Goal: Task Accomplishment & Management: Use online tool/utility

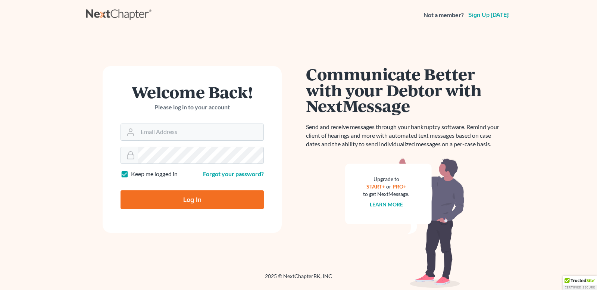
type input "james@atlantislaw.com"
click at [197, 200] on input "Log In" at bounding box center [192, 199] width 143 height 19
type input "Thinking..."
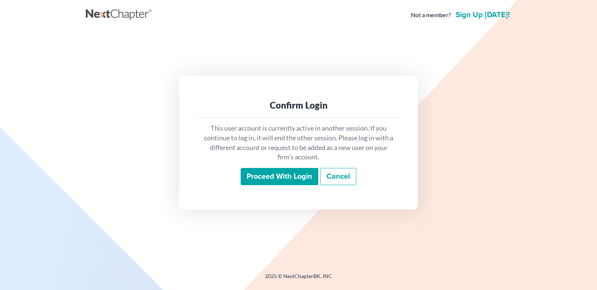
drag, startPoint x: 0, startPoint y: 0, endPoint x: 293, endPoint y: 178, distance: 342.8
click at [293, 178] on input "Proceed with login" at bounding box center [280, 176] width 78 height 17
